Goal: Task Accomplishment & Management: Manage account settings

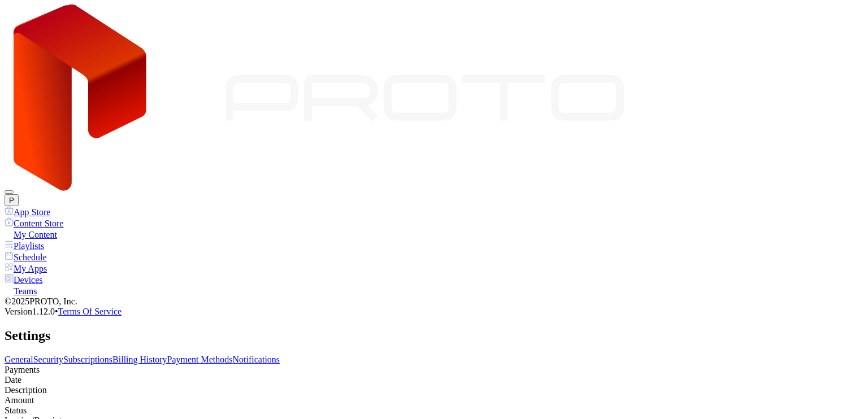
click at [233, 355] on link "Payment Methods" at bounding box center [200, 360] width 66 height 10
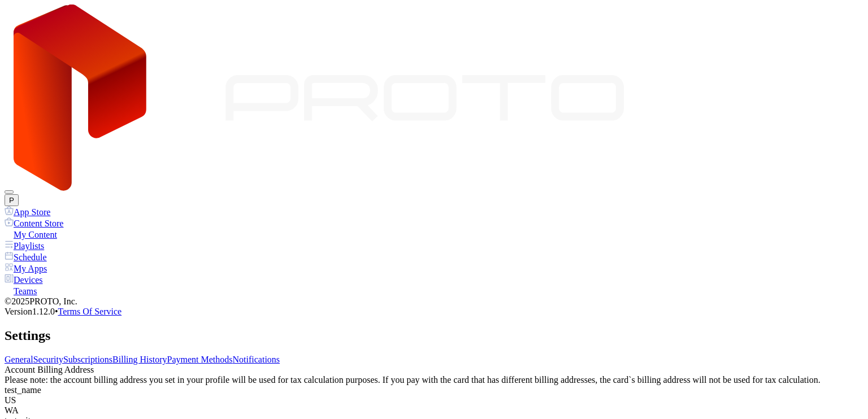
drag, startPoint x: 290, startPoint y: 128, endPoint x: 299, endPoint y: 120, distance: 12.8
click at [112, 355] on link "Subscriptions" at bounding box center [87, 360] width 49 height 10
